Goal: Task Accomplishment & Management: Manage account settings

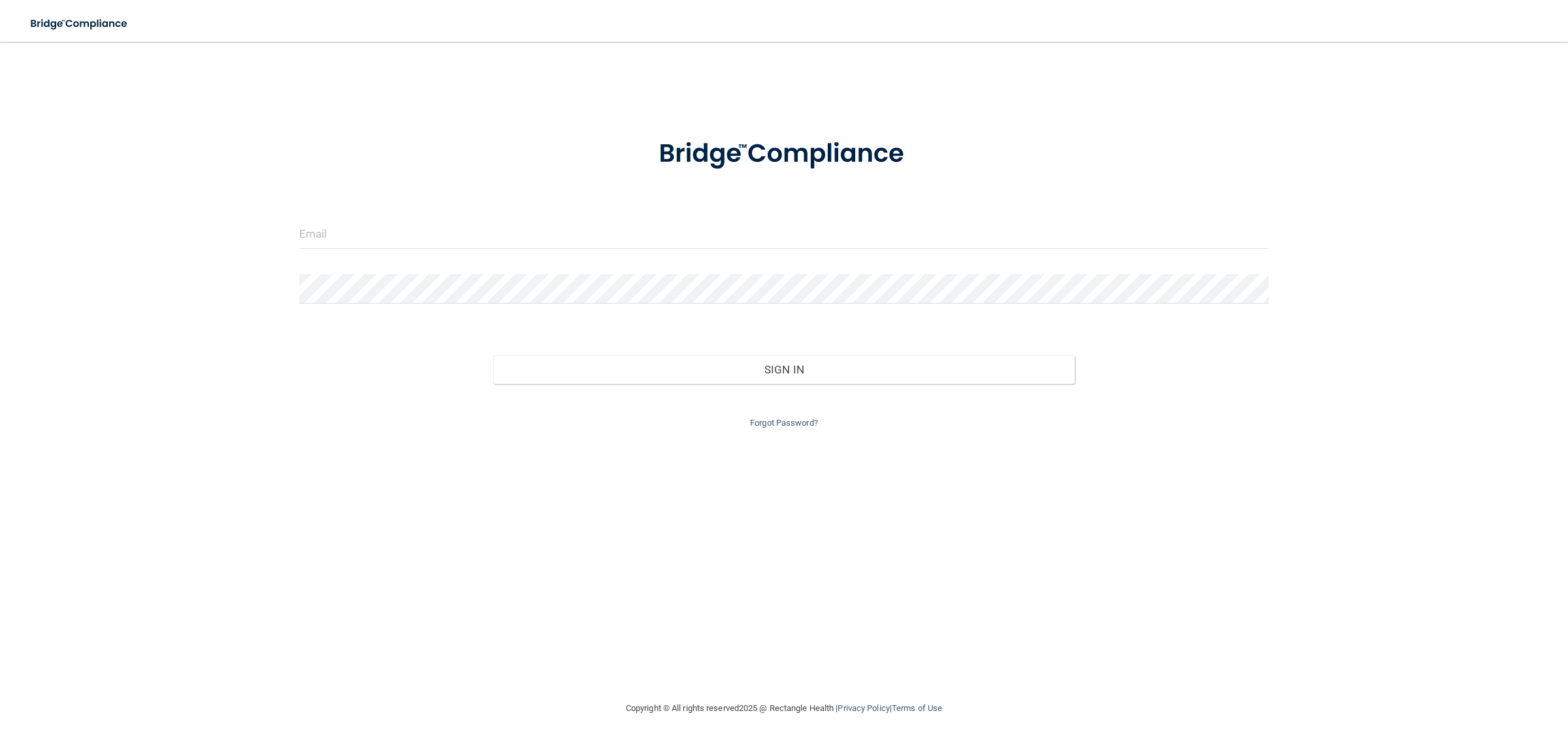
click at [766, 249] on div at bounding box center [784, 239] width 990 height 39
click at [766, 219] on input "email" at bounding box center [784, 234] width 970 height 29
type input "[EMAIL_ADDRESS][PERSON_NAME][DOMAIN_NAME]"
click at [395, 309] on div at bounding box center [784, 294] width 990 height 39
click at [394, 305] on div at bounding box center [784, 294] width 990 height 39
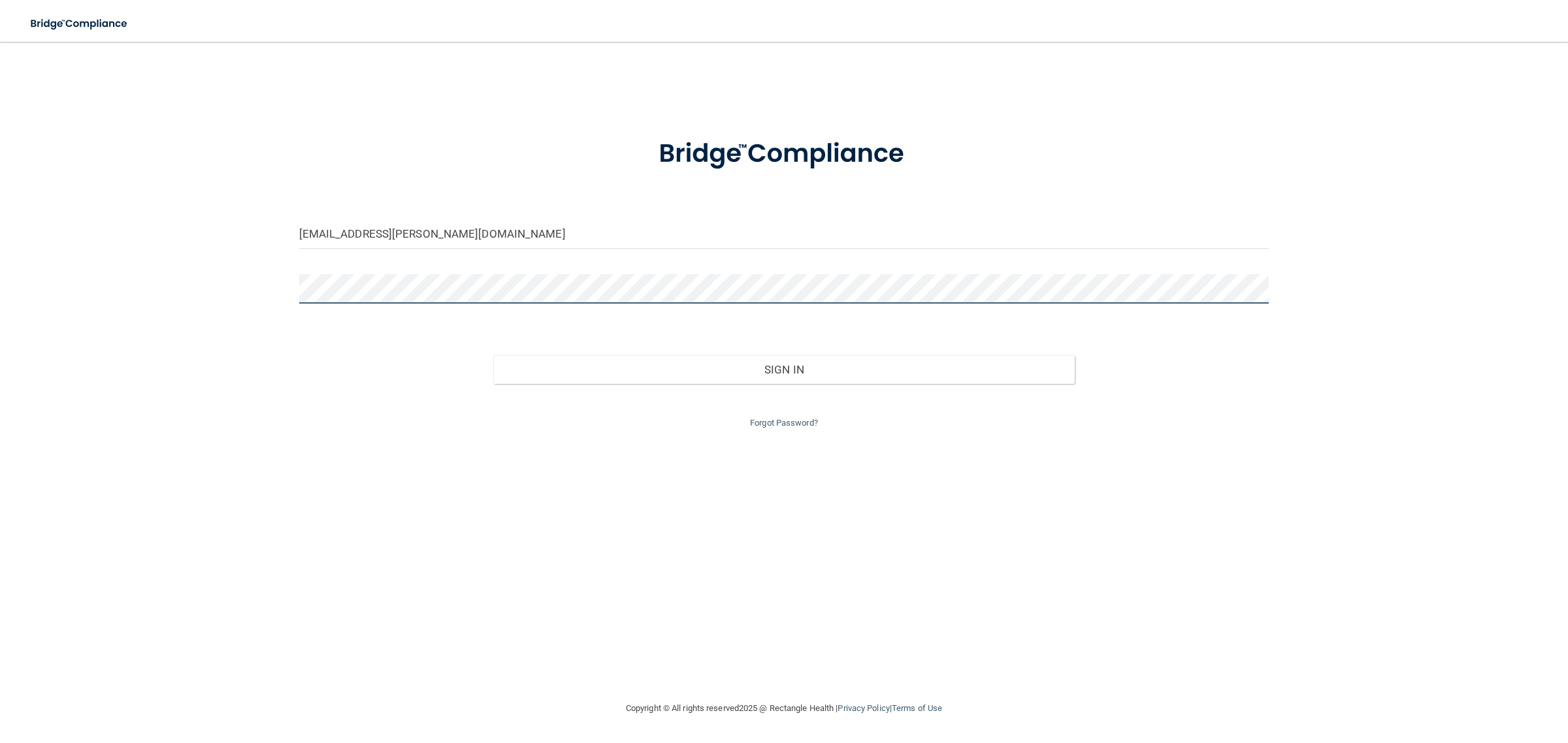
click at [493, 355] on button "Sign In" at bounding box center [784, 370] width 582 height 29
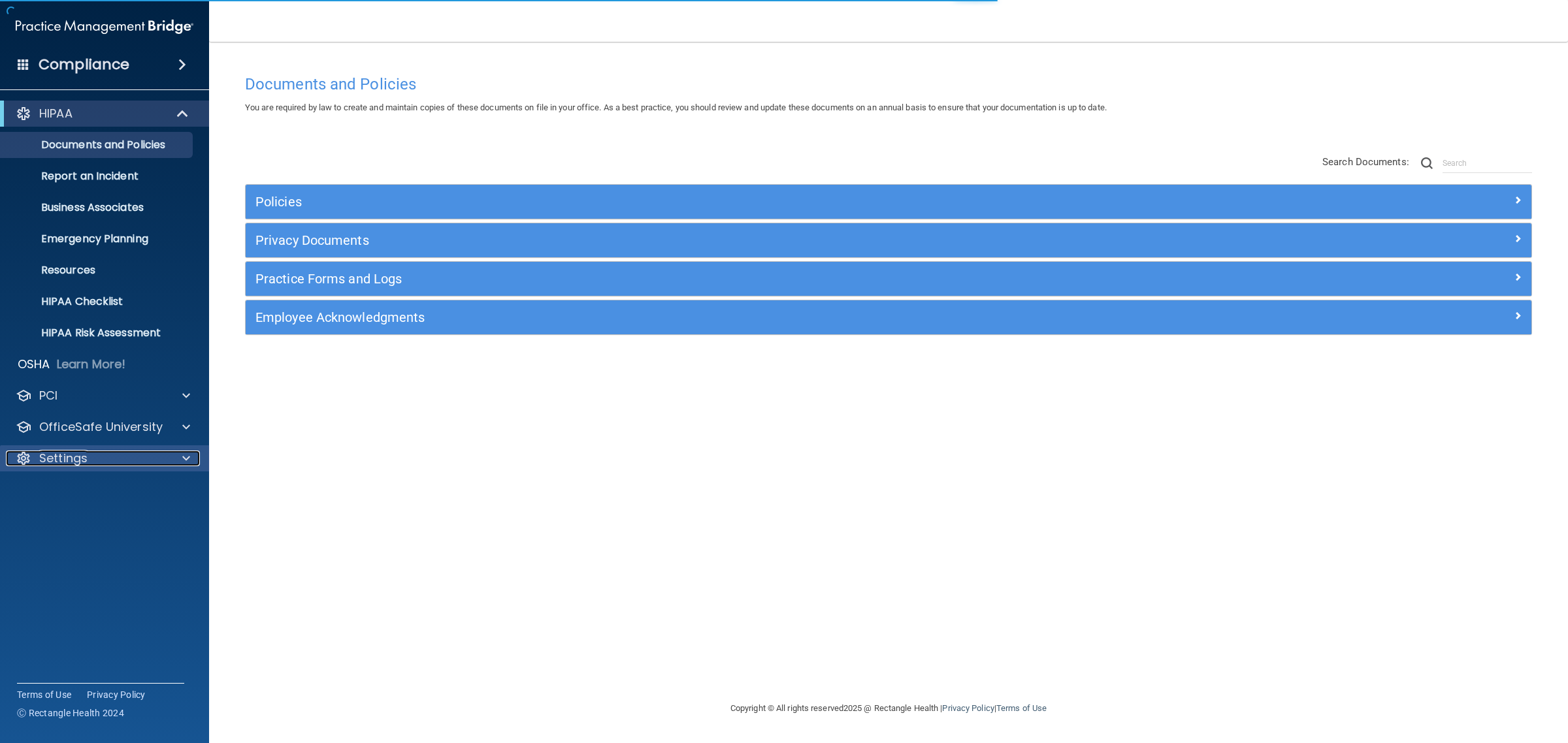
click at [138, 466] on div "Settings" at bounding box center [87, 458] width 162 height 16
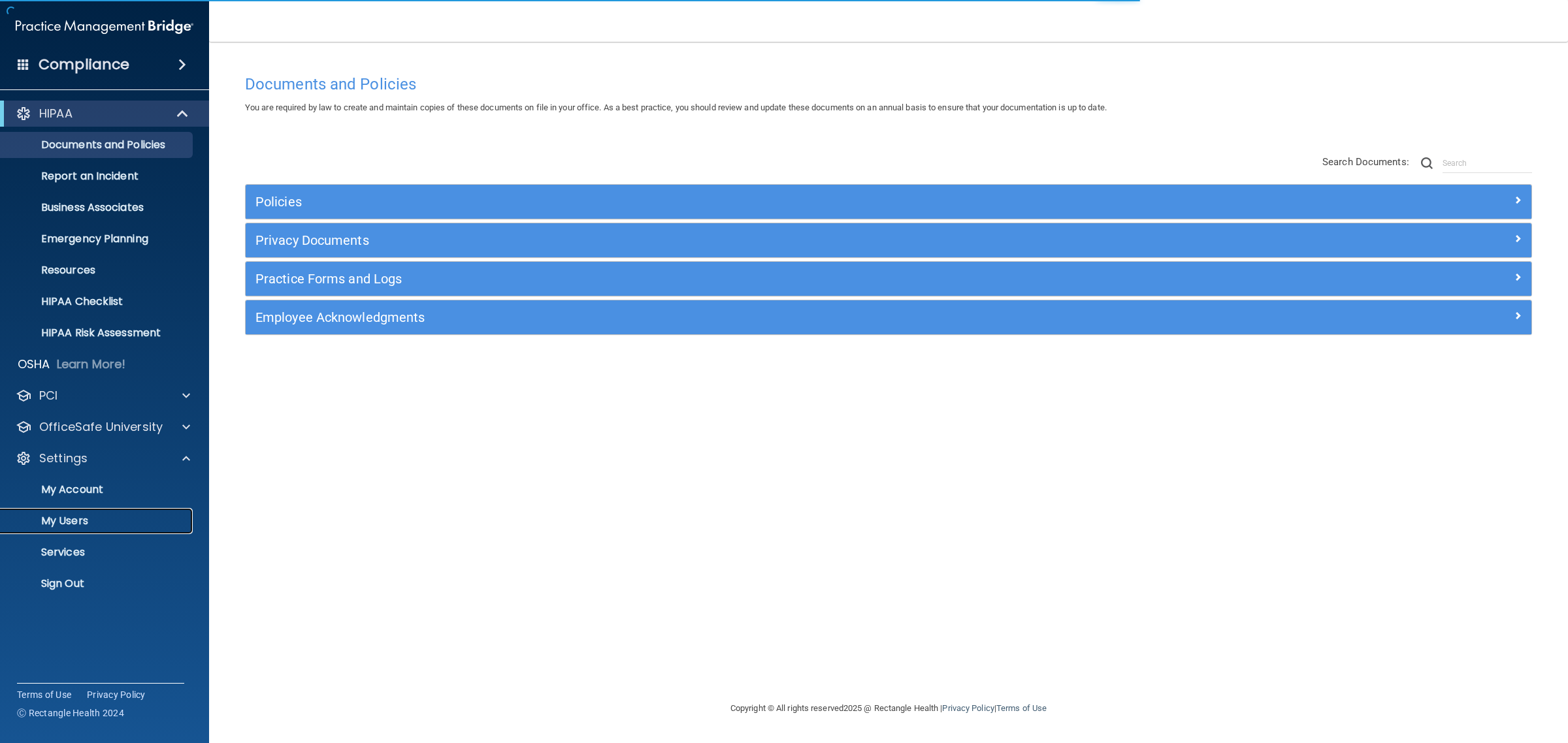
click at [101, 512] on link "My Users" at bounding box center [90, 521] width 206 height 26
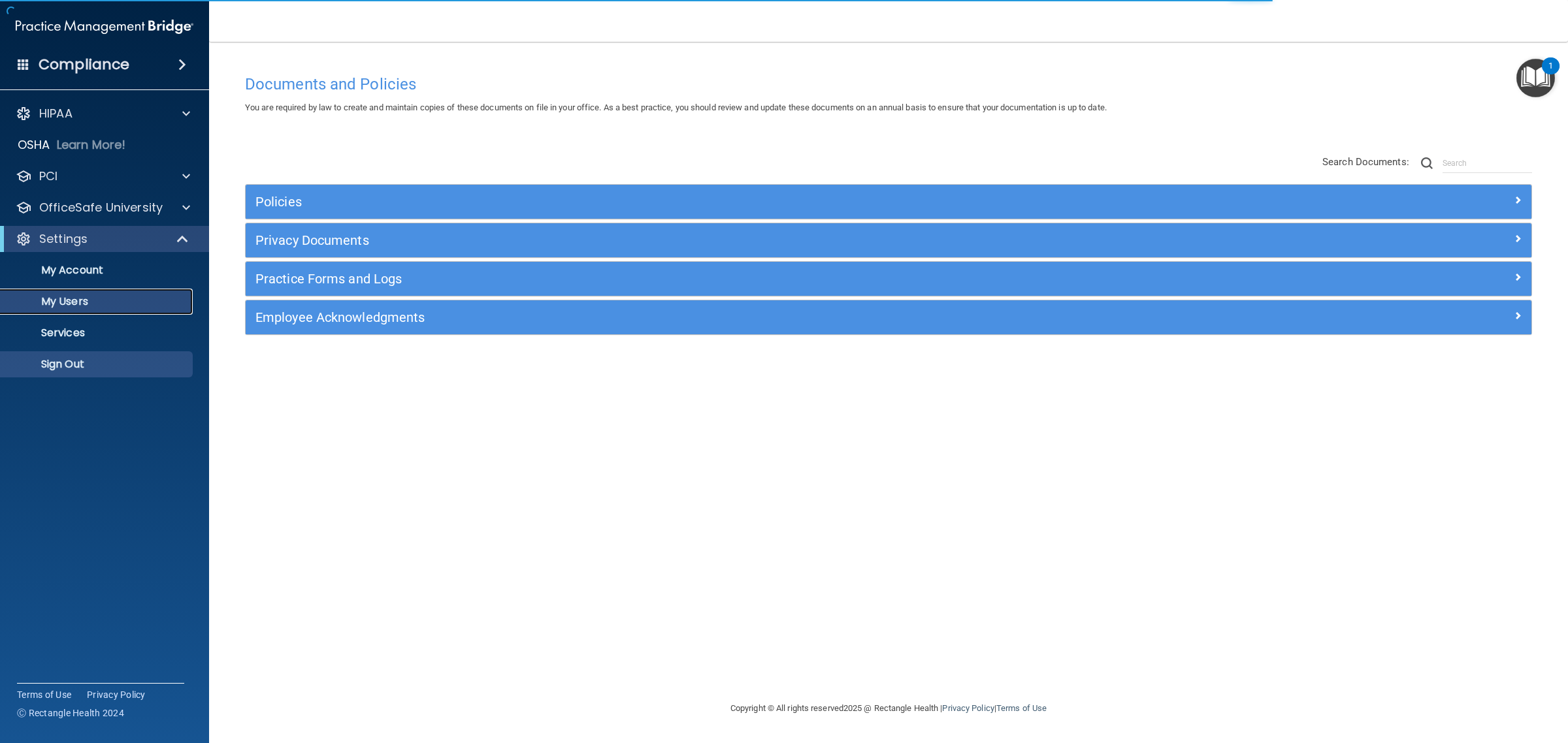
select select "20"
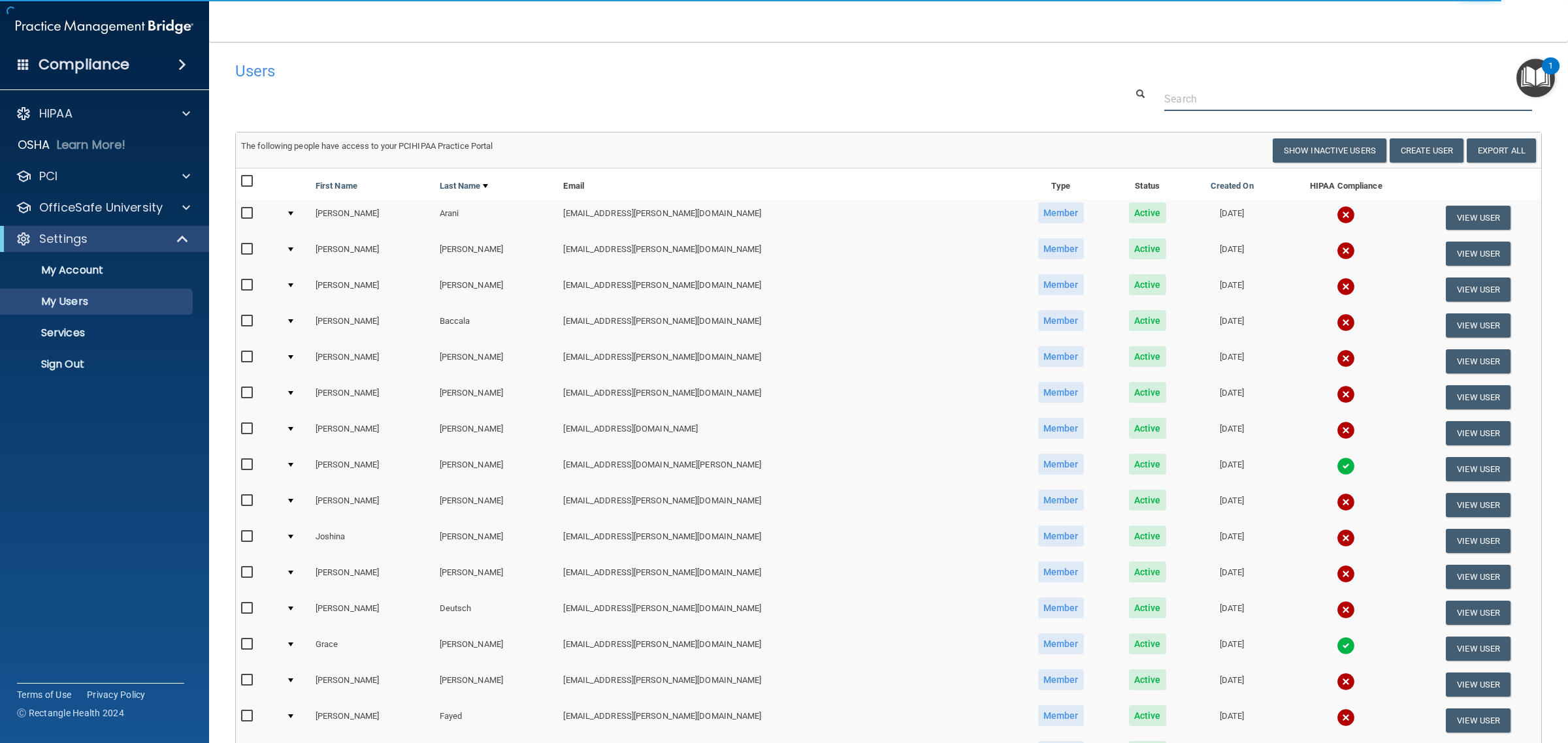
drag, startPoint x: 1267, startPoint y: 89, endPoint x: 1215, endPoint y: 95, distance: 52.3
click at [1267, 89] on input "text" at bounding box center [1348, 99] width 368 height 24
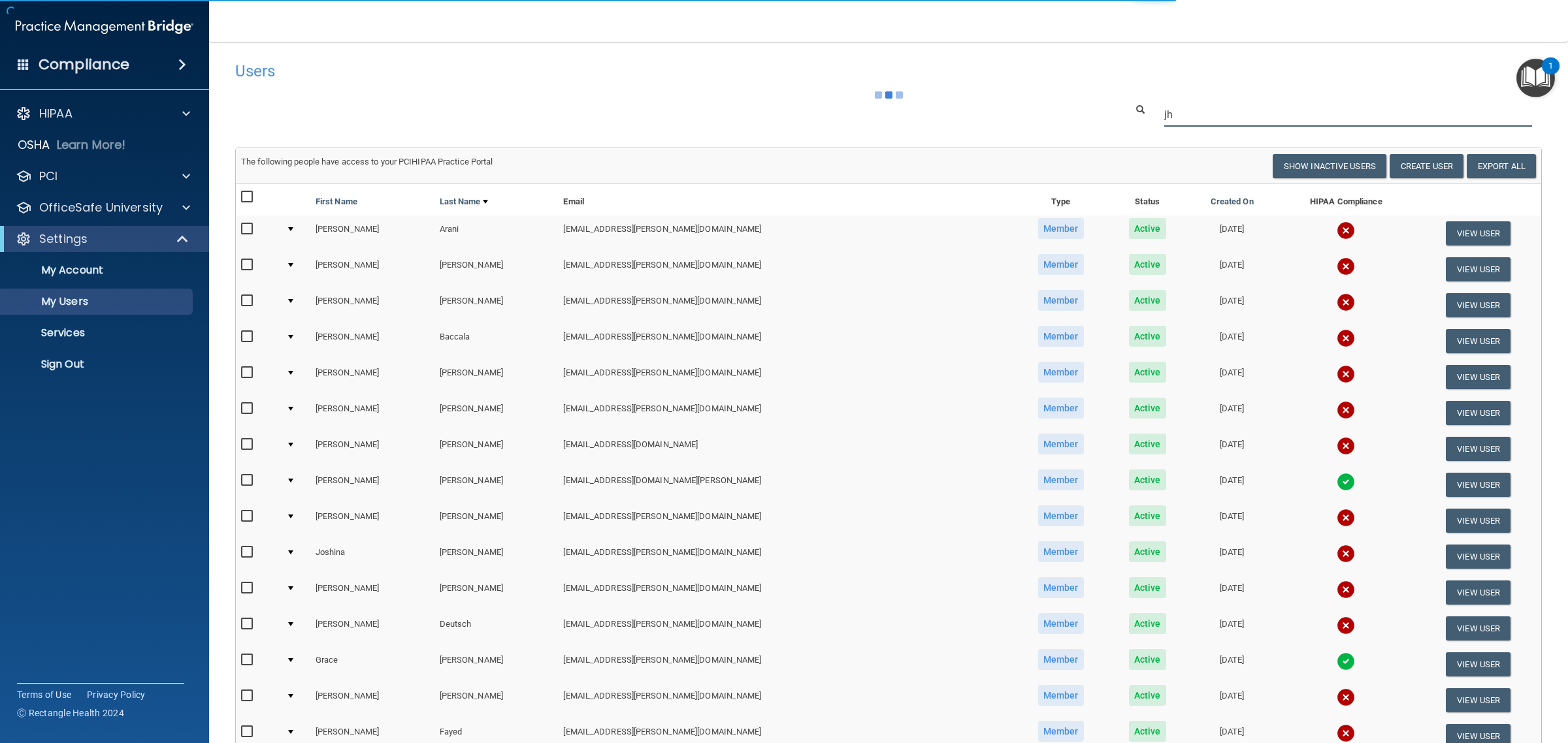
type input "j"
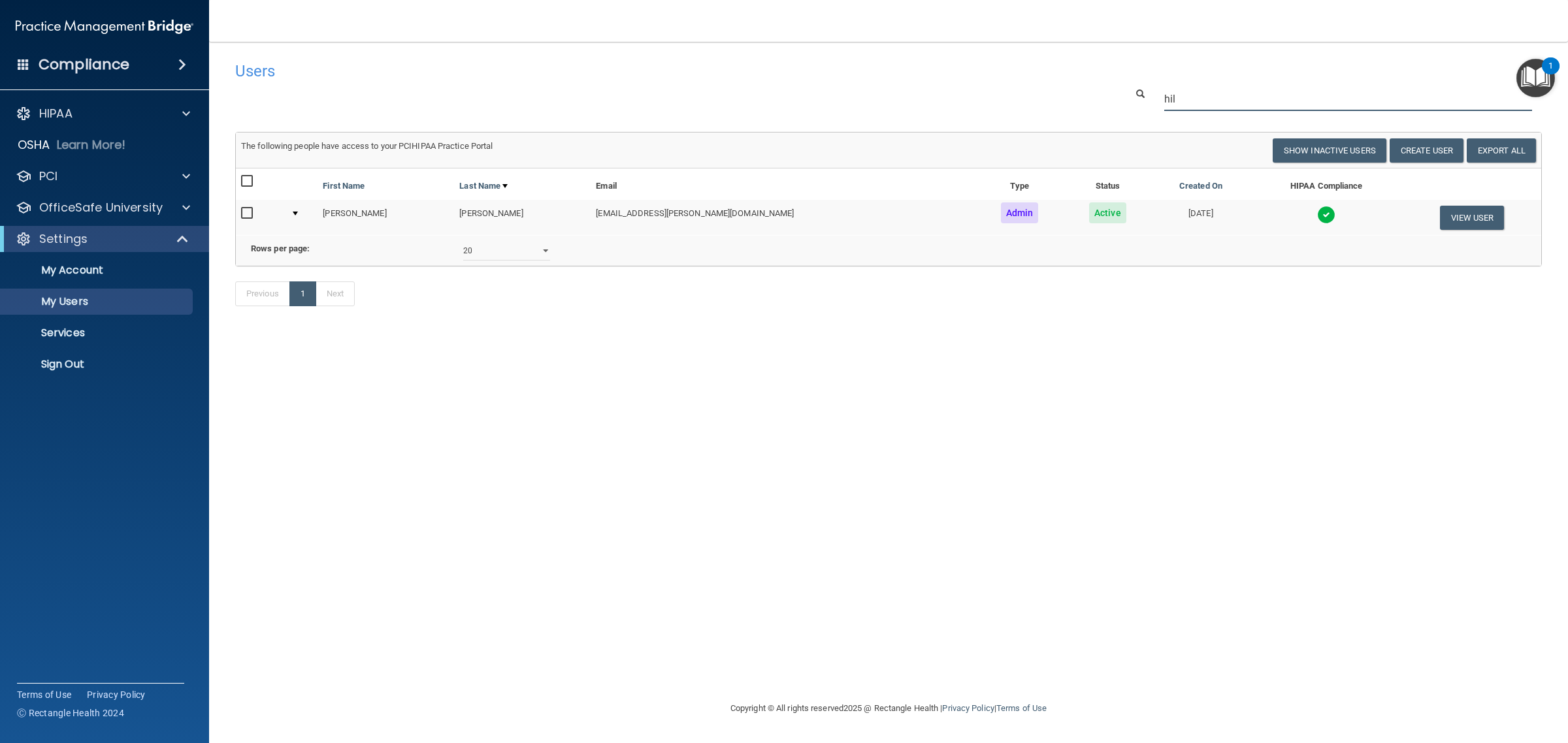
type input "hil"
click at [1317, 219] on img at bounding box center [1326, 215] width 18 height 18
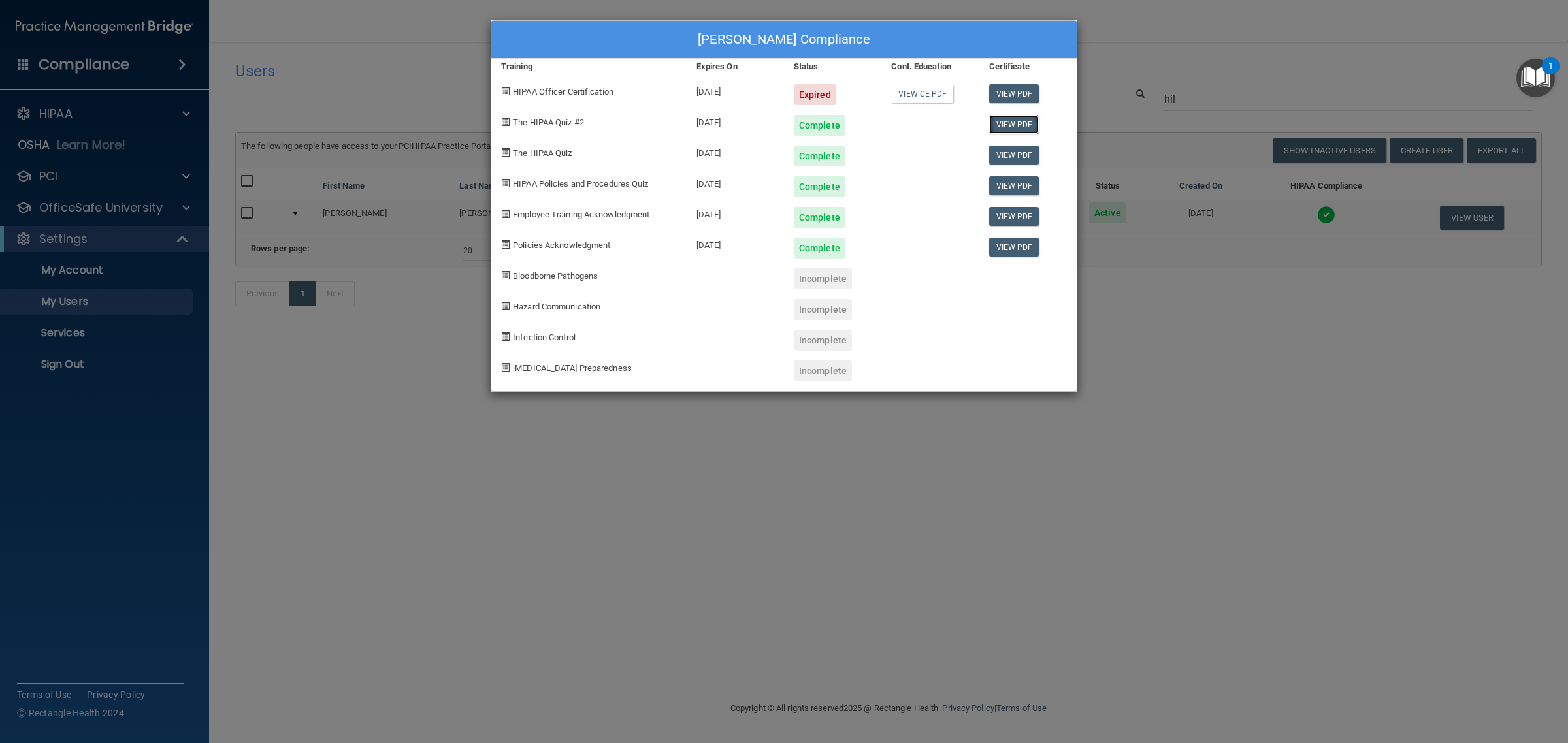
click at [1021, 125] on link "View PDF" at bounding box center [1014, 124] width 50 height 19
click at [1010, 154] on link "View PDF" at bounding box center [1014, 155] width 50 height 19
click at [1000, 187] on link "View PDF" at bounding box center [1014, 186] width 50 height 19
drag, startPoint x: 1026, startPoint y: 233, endPoint x: 1026, endPoint y: 223, distance: 10.0
click at [1026, 233] on div "View PDF" at bounding box center [1028, 243] width 98 height 31
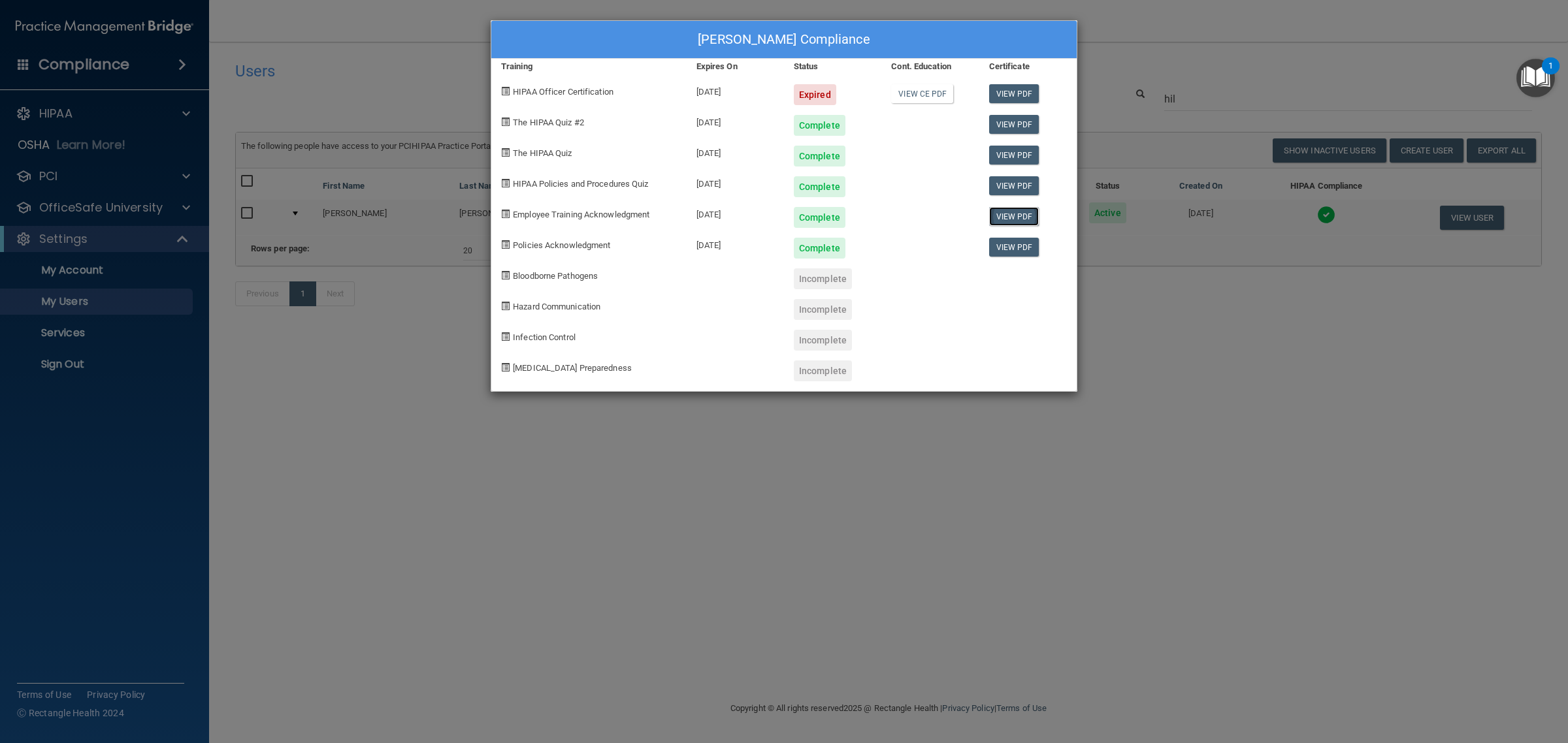
click at [1026, 219] on link "View PDF" at bounding box center [1014, 216] width 50 height 19
click at [119, 385] on div "[PERSON_NAME] Compliance Training Expires On Status Cont. Education Certificate…" at bounding box center [784, 371] width 1568 height 743
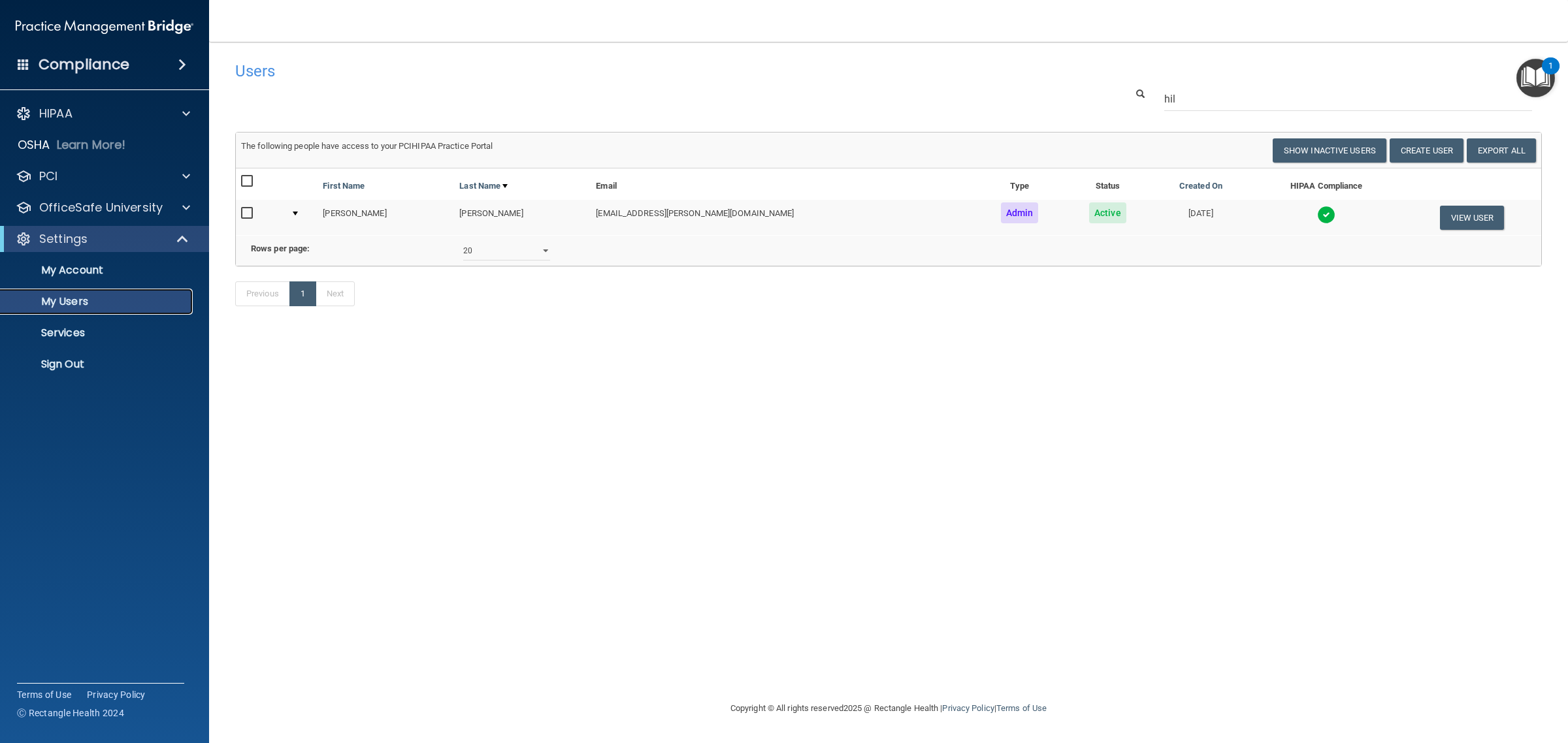
click at [89, 295] on p "My Users" at bounding box center [97, 301] width 178 height 13
click at [154, 240] on div "Settings" at bounding box center [86, 239] width 162 height 16
click at [154, 239] on div "Settings" at bounding box center [86, 239] width 162 height 16
click at [98, 203] on p "OfficeSafe University" at bounding box center [101, 207] width 123 height 16
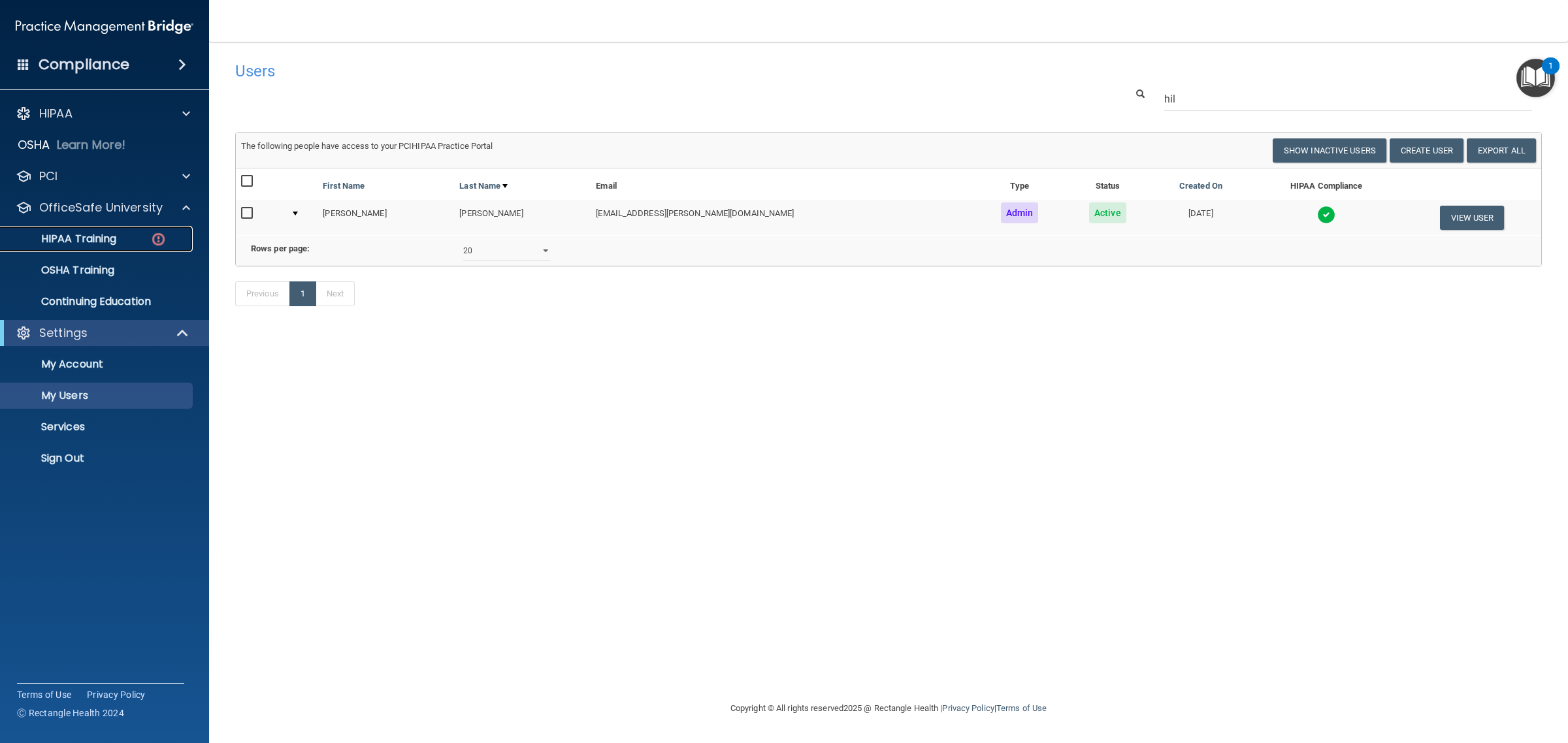
click at [141, 238] on div "HIPAA Training" at bounding box center [97, 238] width 178 height 13
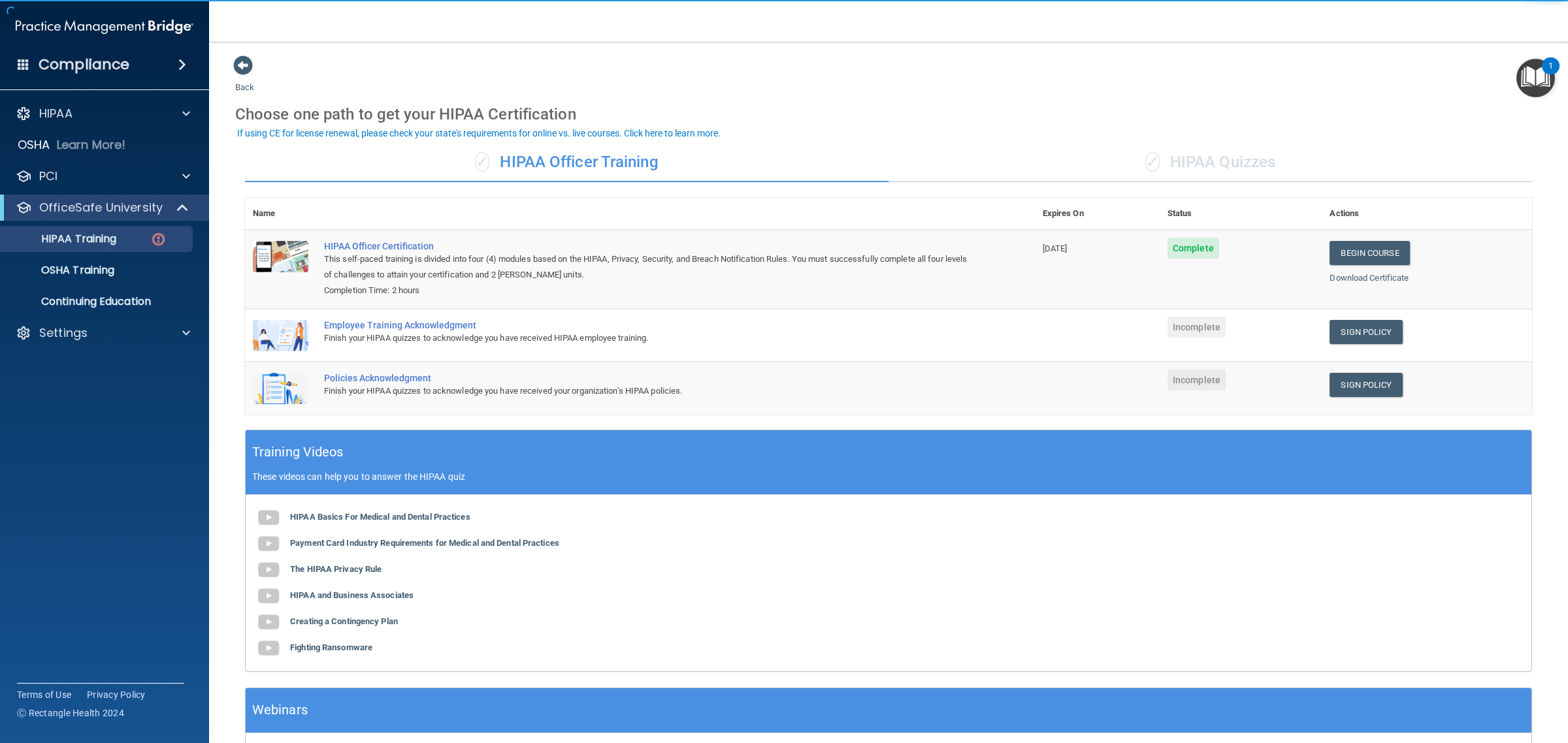
click at [1221, 171] on div "✓ HIPAA Quizzes" at bounding box center [1210, 162] width 643 height 39
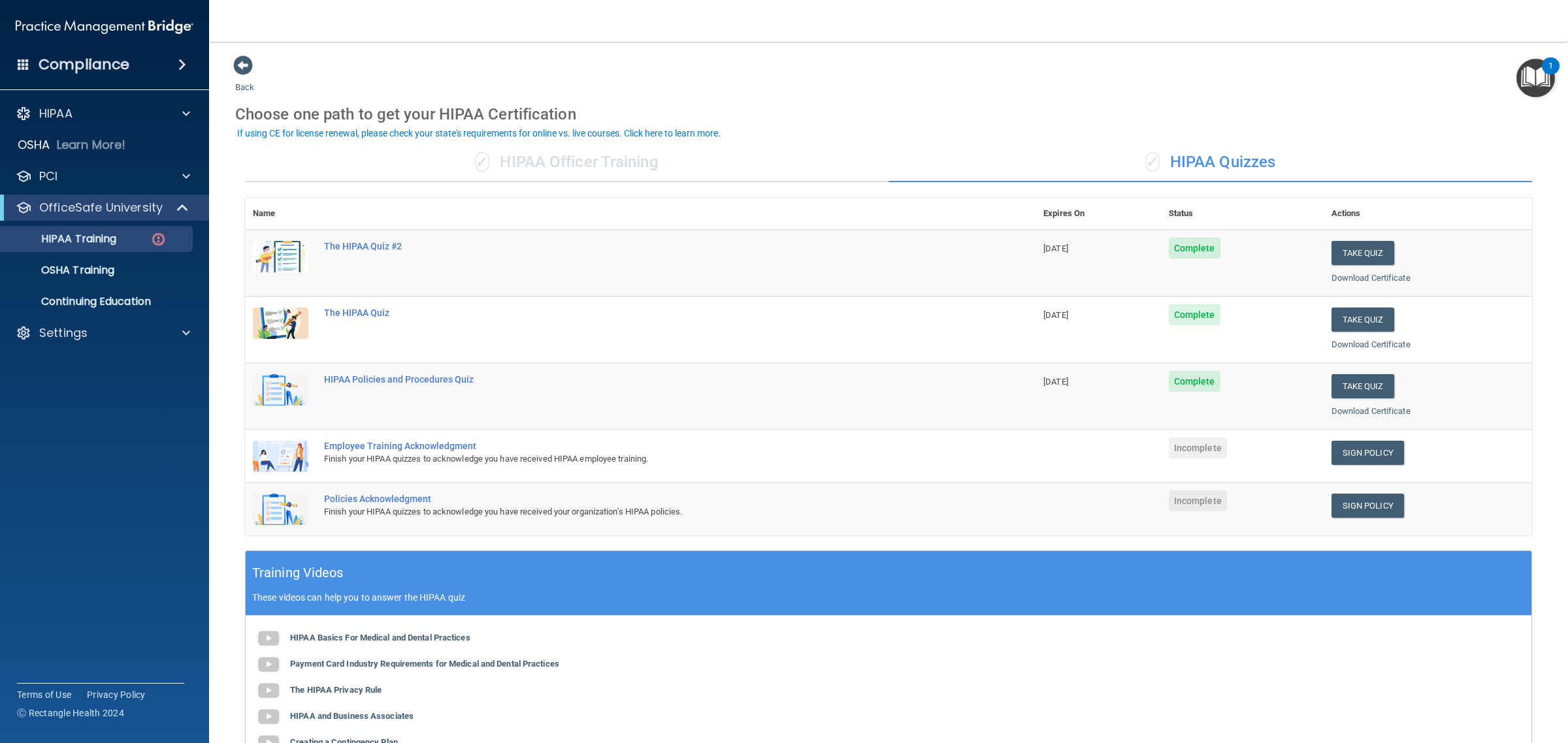
click at [1324, 456] on td "Sign Policy Sign Policy Download Policy" at bounding box center [1427, 456] width 208 height 53
click at [1355, 455] on link "Sign Policy" at bounding box center [1367, 453] width 72 height 24
click at [1334, 503] on link "Sign Policy" at bounding box center [1367, 506] width 72 height 24
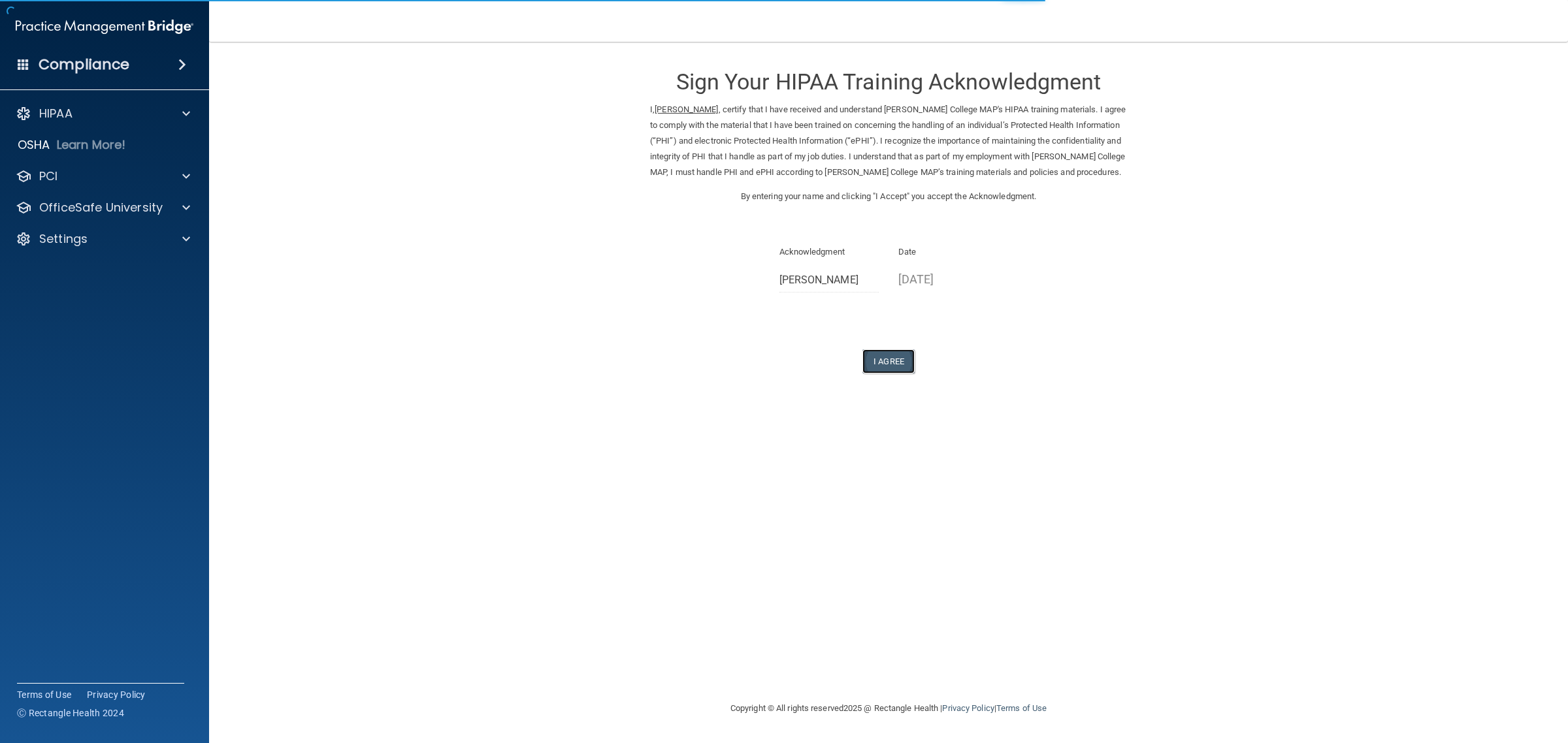
click at [902, 370] on button "I Agree" at bounding box center [888, 361] width 53 height 24
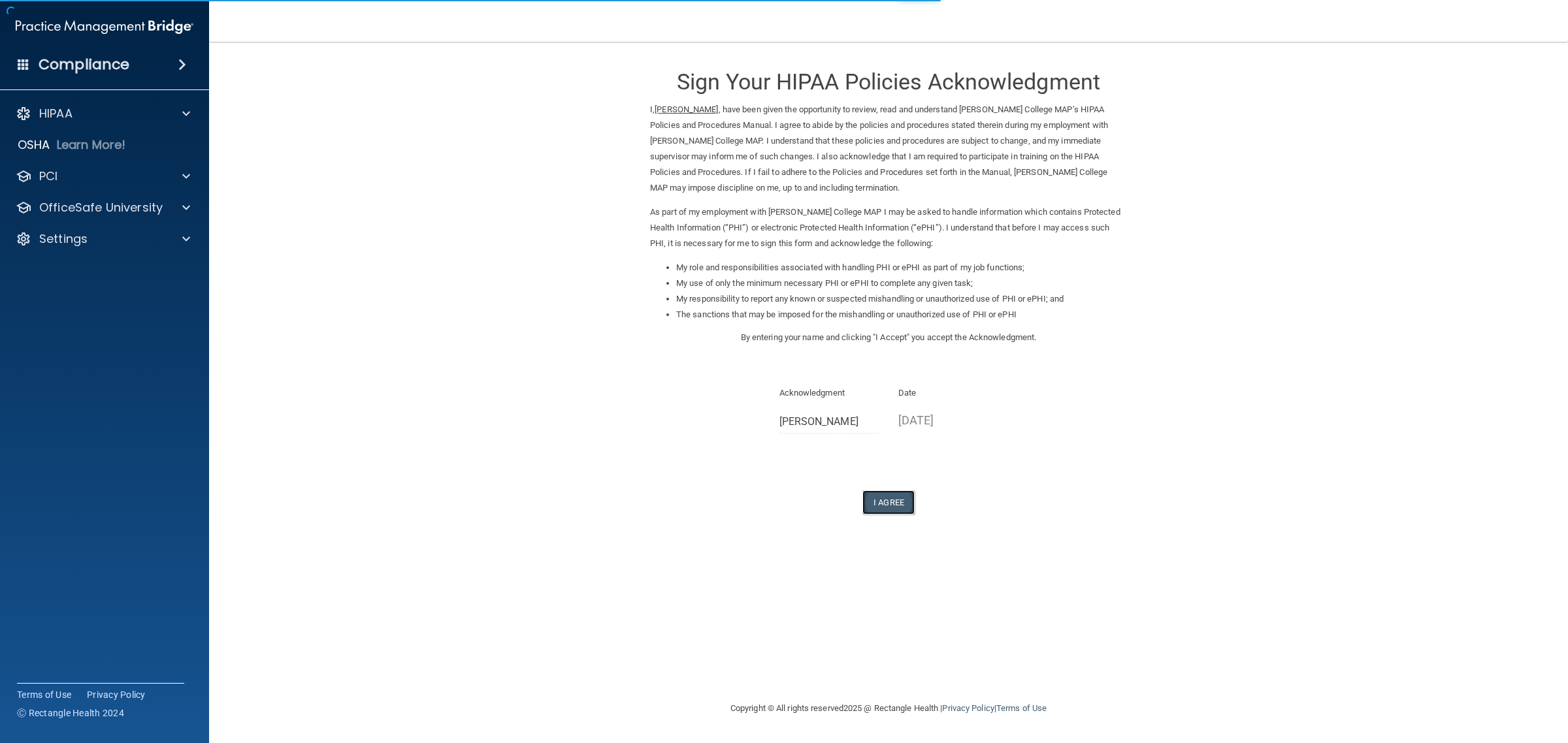
click at [905, 506] on button "I Agree" at bounding box center [888, 503] width 53 height 24
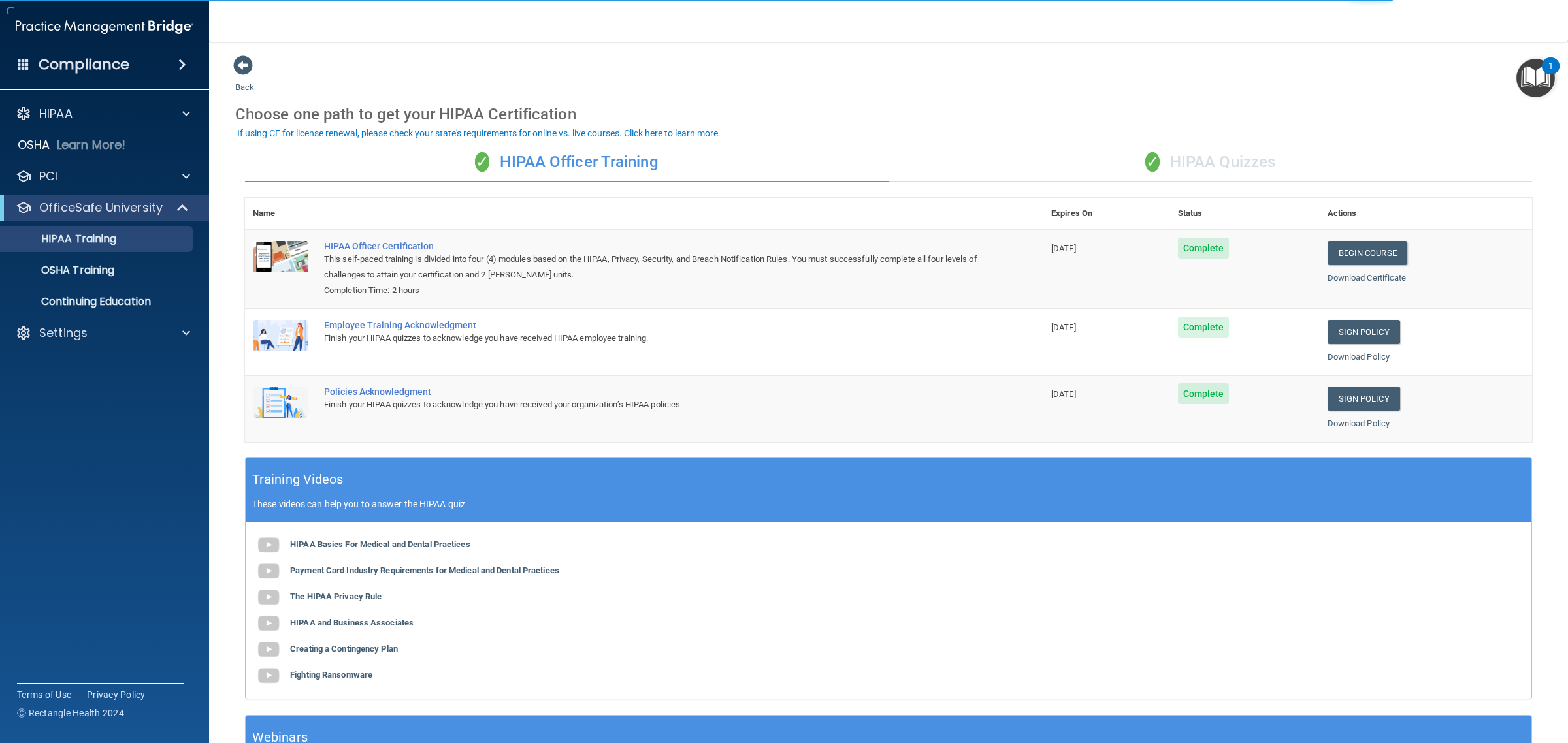
click at [1178, 168] on div "✓ HIPAA Quizzes" at bounding box center [1210, 162] width 643 height 39
